Goal: Task Accomplishment & Management: Use online tool/utility

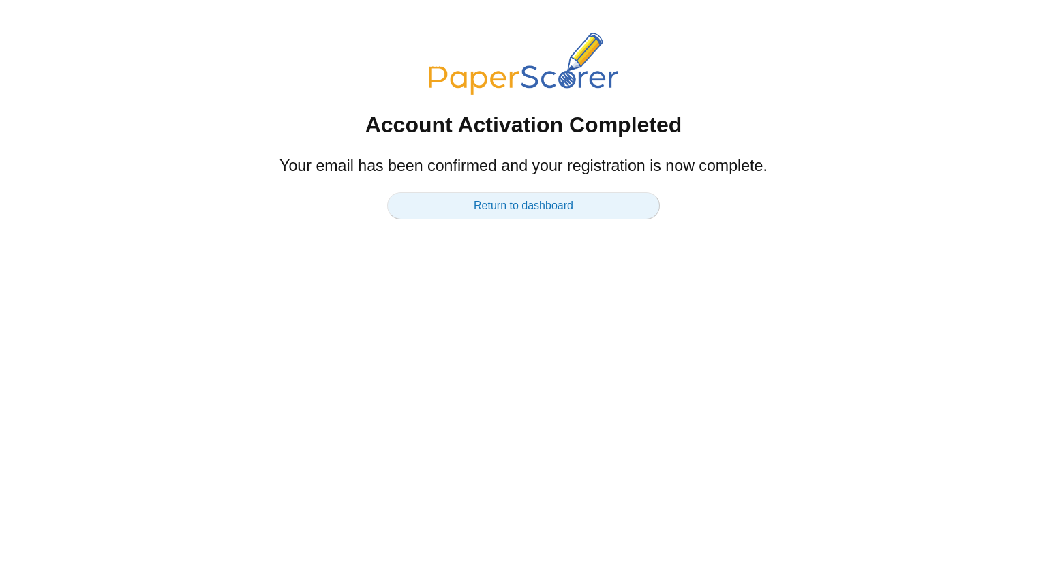
click at [513, 207] on link "Return to dashboard" at bounding box center [523, 205] width 273 height 27
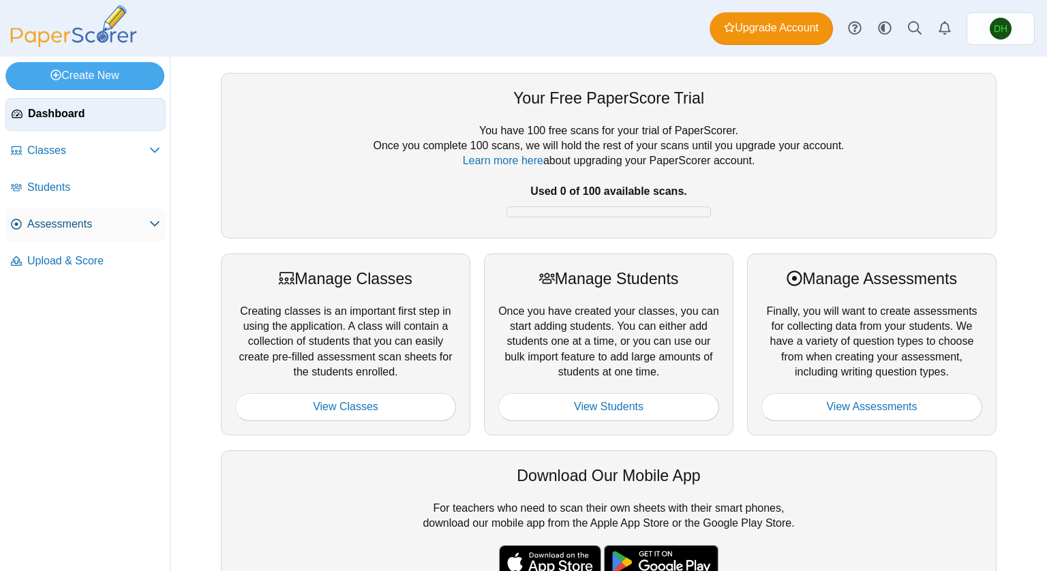
click at [55, 220] on span "Assessments" at bounding box center [88, 224] width 122 height 15
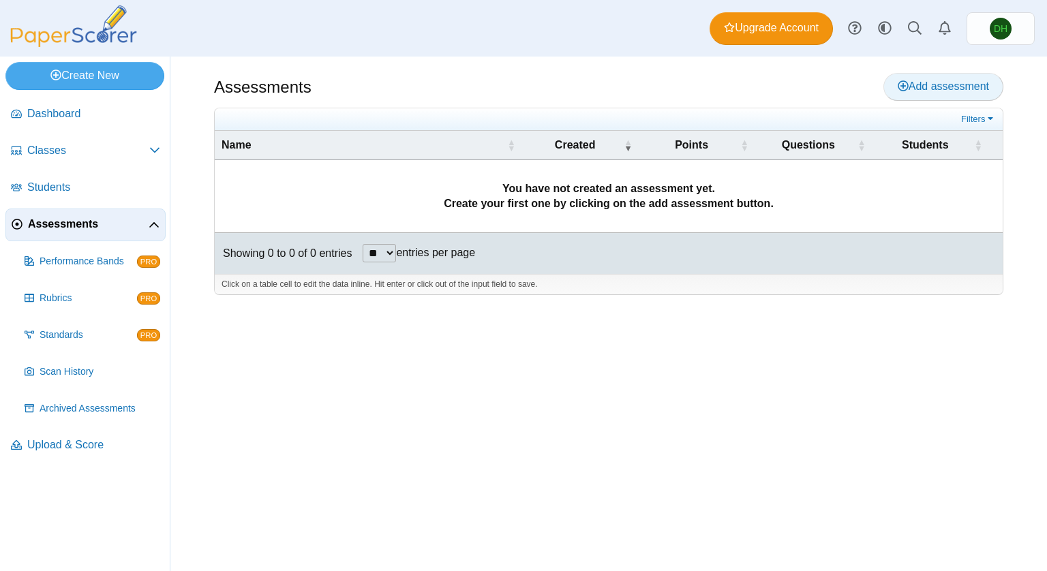
click at [963, 82] on span "Add assessment" at bounding box center [943, 86] width 91 height 12
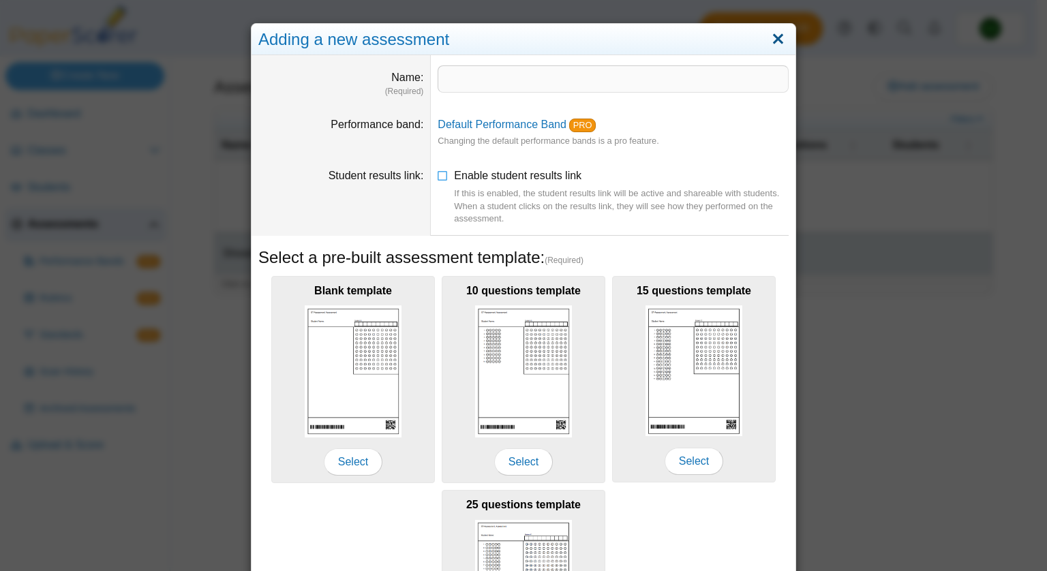
click at [773, 39] on link "Close" at bounding box center [778, 39] width 21 height 23
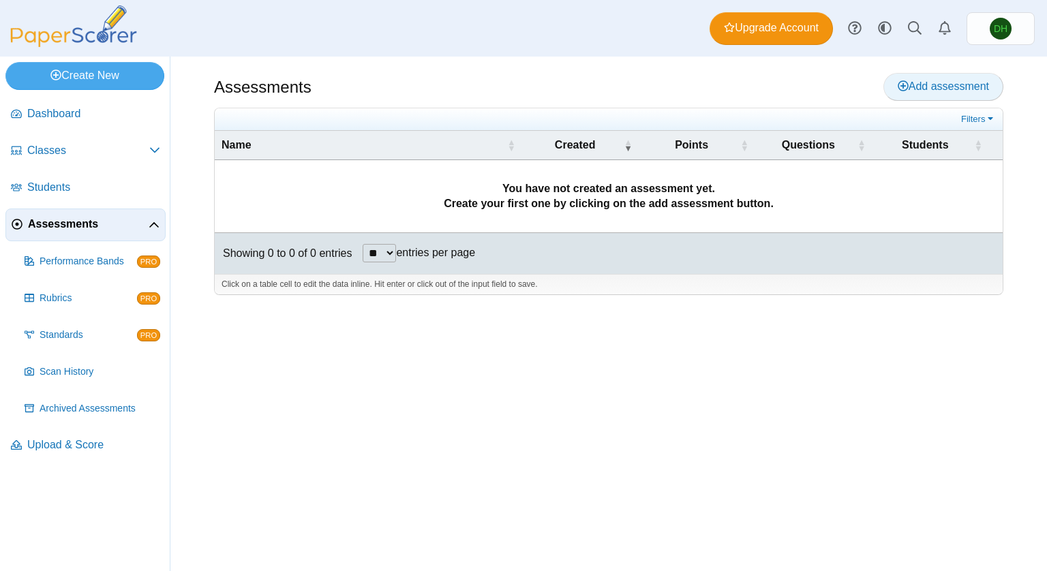
click at [917, 90] on span "Add assessment" at bounding box center [943, 86] width 91 height 12
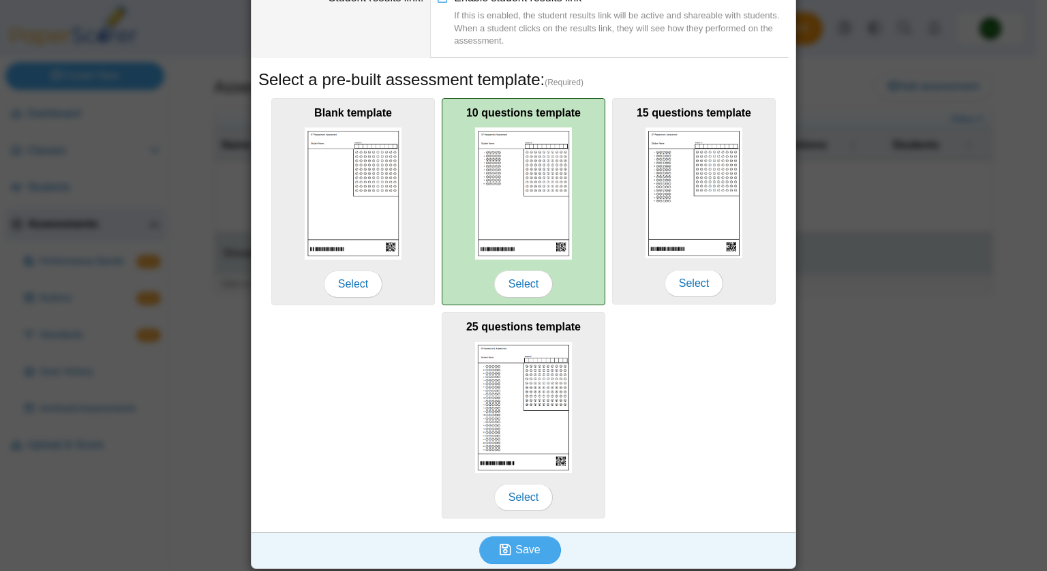
scroll to position [179, 0]
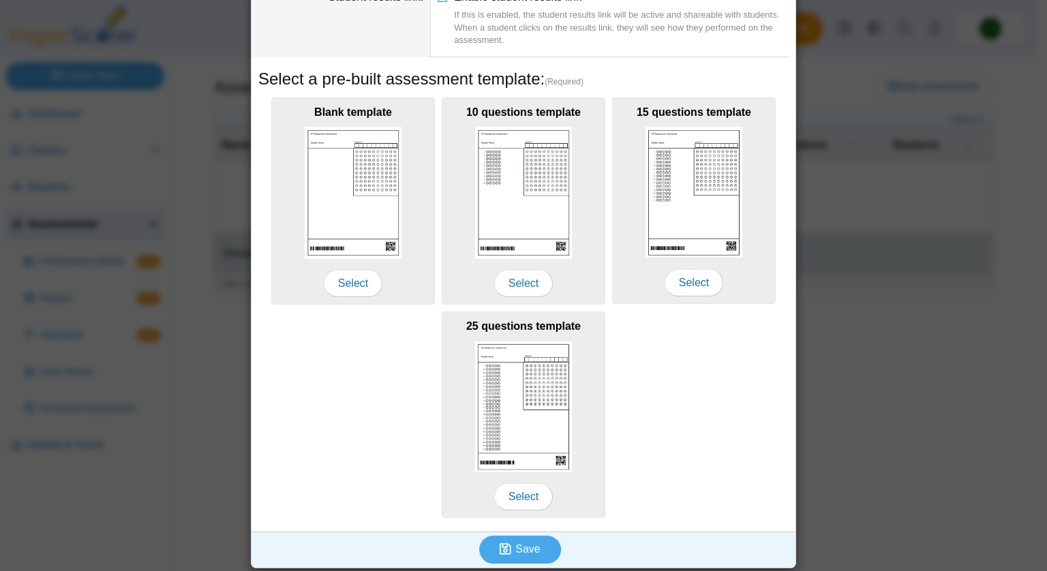
click at [970, 290] on div "Adding a new assessment Name (Required) Performance band Default Performance Ba…" at bounding box center [523, 285] width 1047 height 571
